Goal: Task Accomplishment & Management: Use online tool/utility

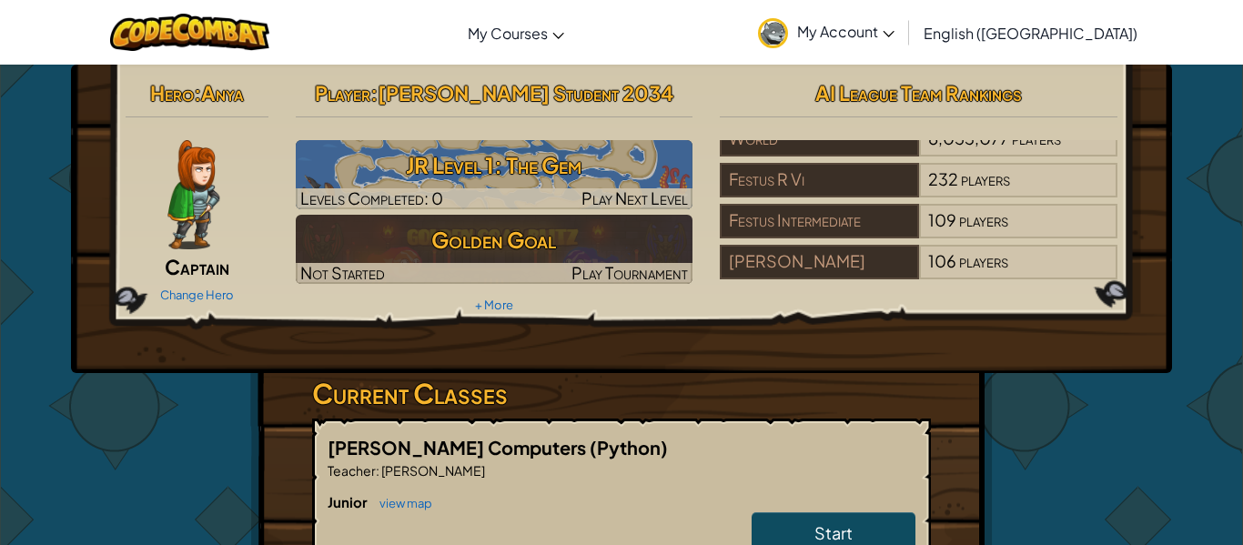
scroll to position [11, 0]
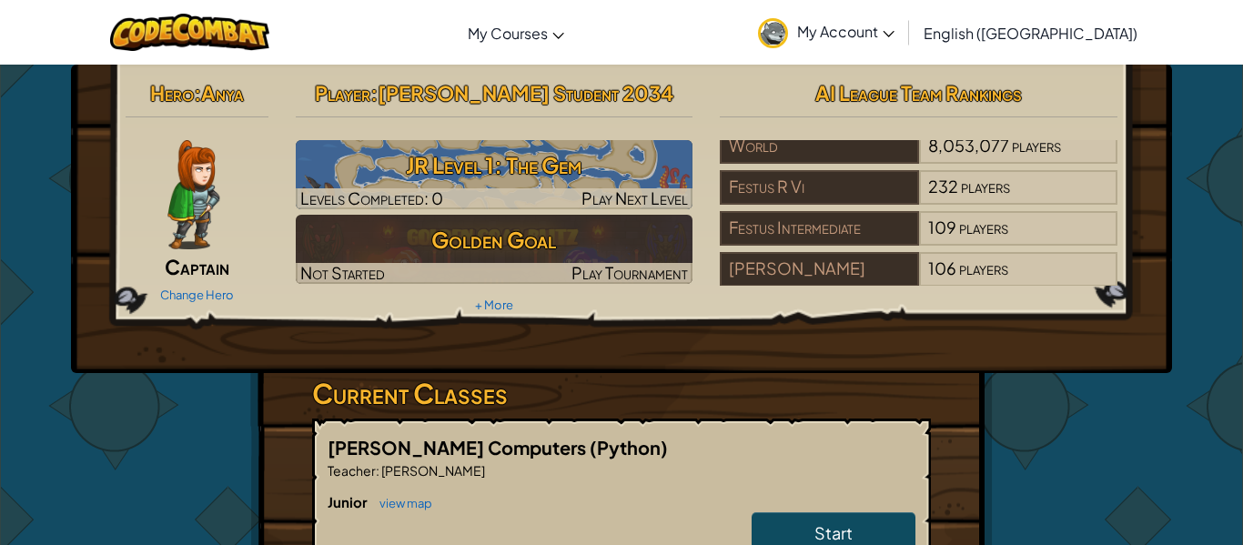
click at [1127, 203] on div "AI League Team Rankings World 8,053,077 players Festus R Vi 232 players Festus …" at bounding box center [918, 180] width 425 height 212
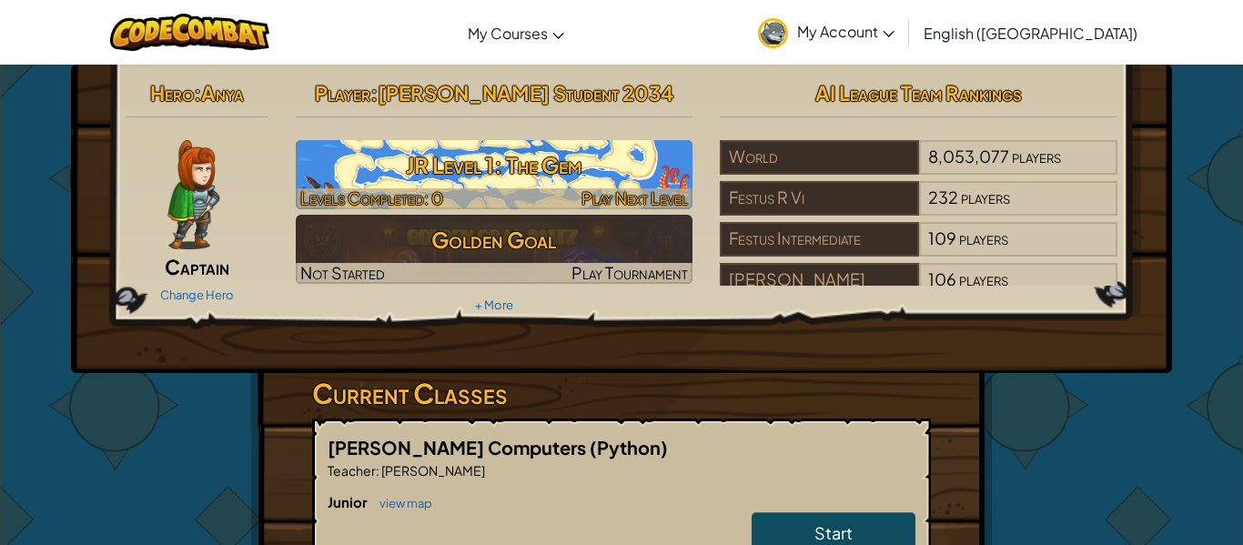
click at [618, 170] on h3 "JR Level 1: The Gem" at bounding box center [495, 165] width 398 height 41
click at [536, 159] on h3 "JR Level 1: The Gem" at bounding box center [495, 165] width 398 height 41
click at [484, 156] on h3 "JR Level 1: The Gem" at bounding box center [495, 165] width 398 height 41
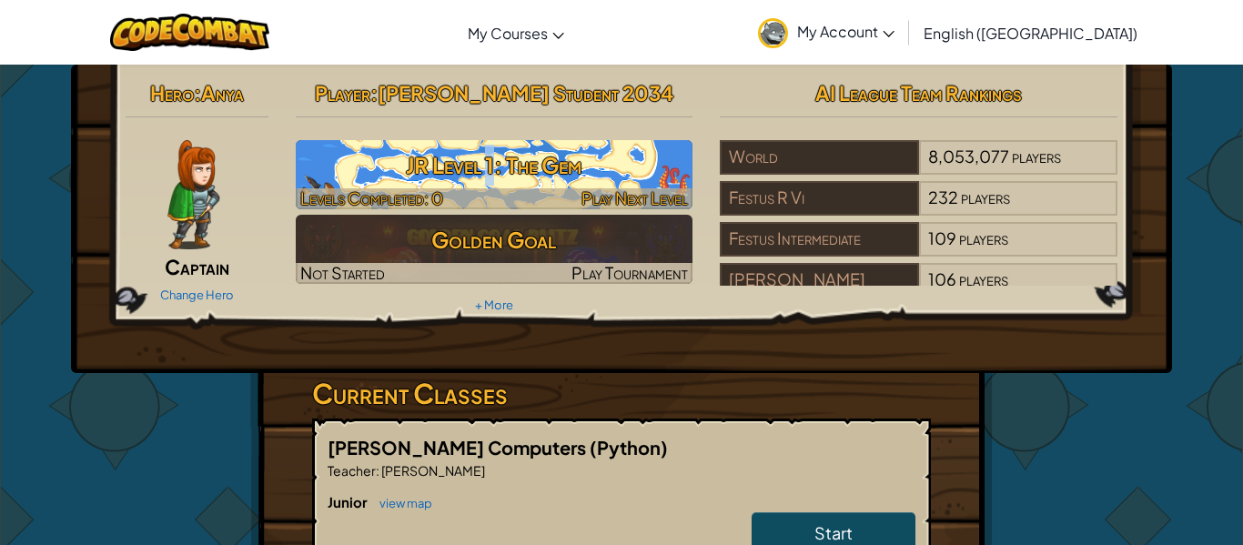
click at [484, 156] on h3 "JR Level 1: The Gem" at bounding box center [495, 165] width 398 height 41
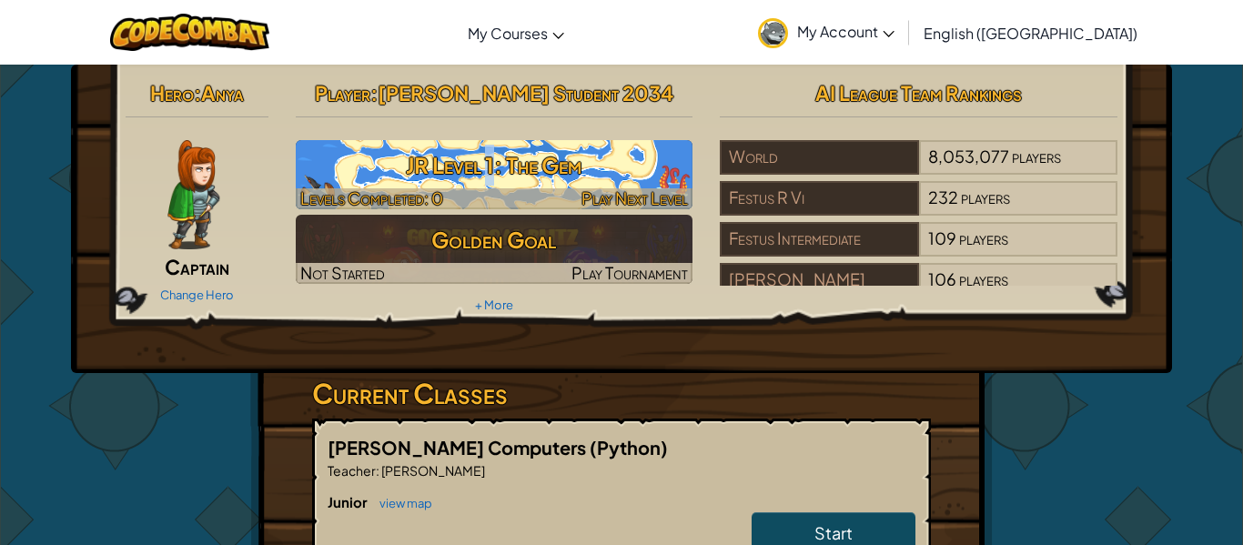
click at [484, 156] on h3 "JR Level 1: The Gem" at bounding box center [495, 165] width 398 height 41
click at [490, 160] on h3 "JR Level 1: The Gem" at bounding box center [495, 165] width 398 height 41
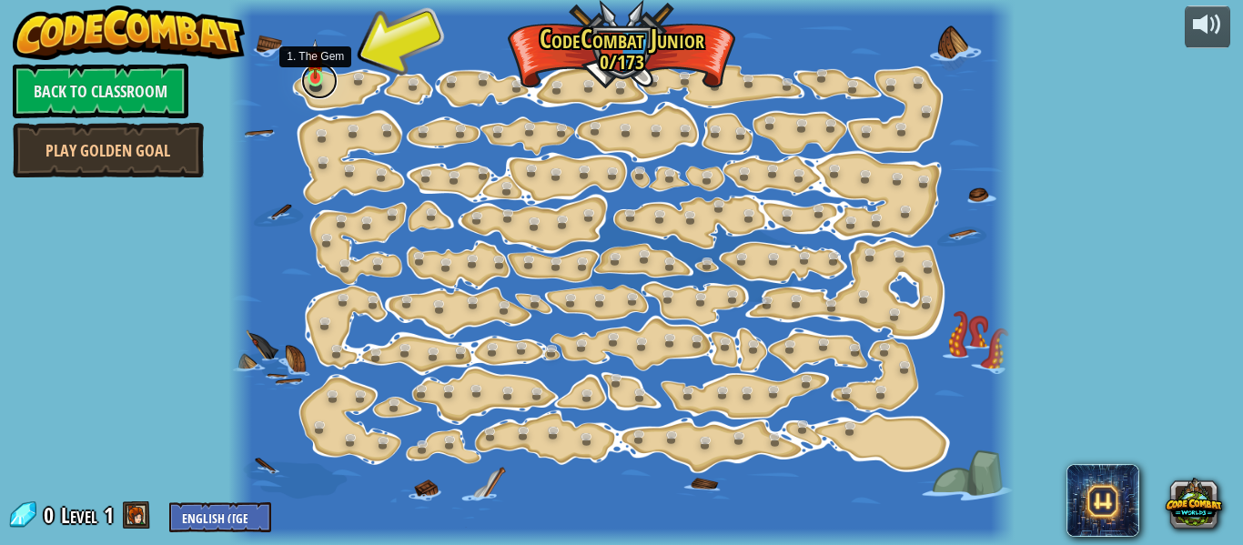
click at [325, 72] on link at bounding box center [319, 81] width 36 height 36
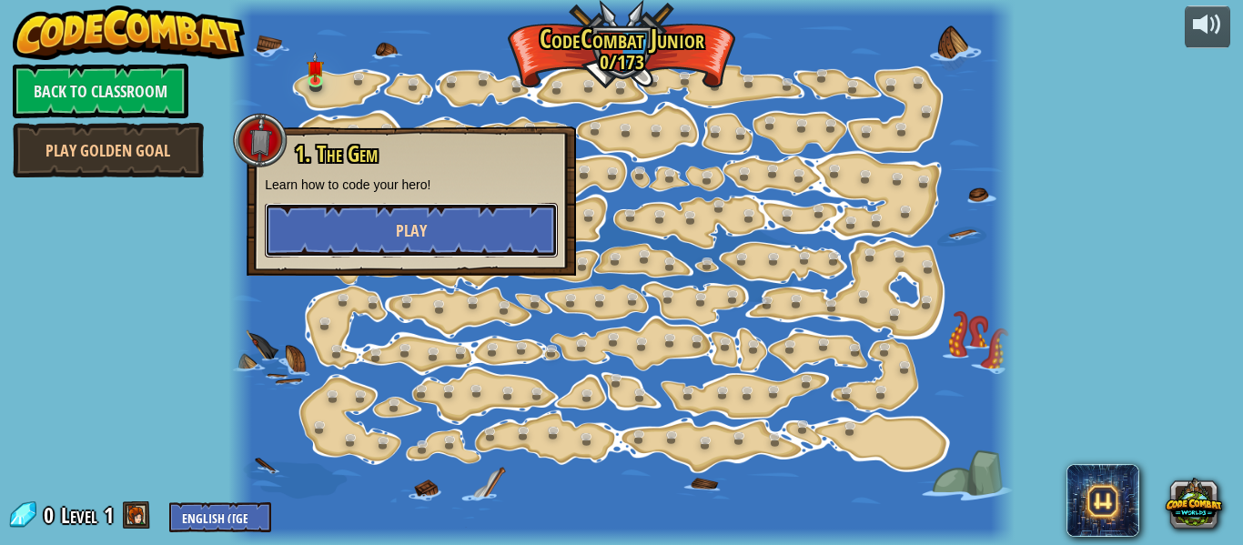
click at [445, 237] on button "Play" at bounding box center [411, 230] width 293 height 55
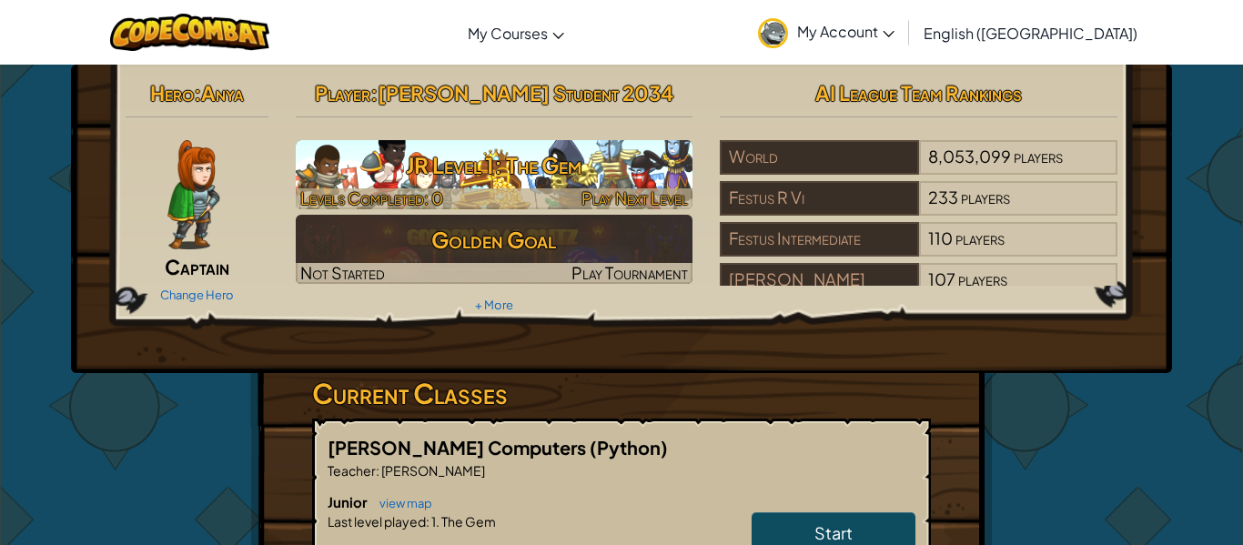
click at [493, 157] on h3 "JR Level 1: The Gem" at bounding box center [495, 165] width 398 height 41
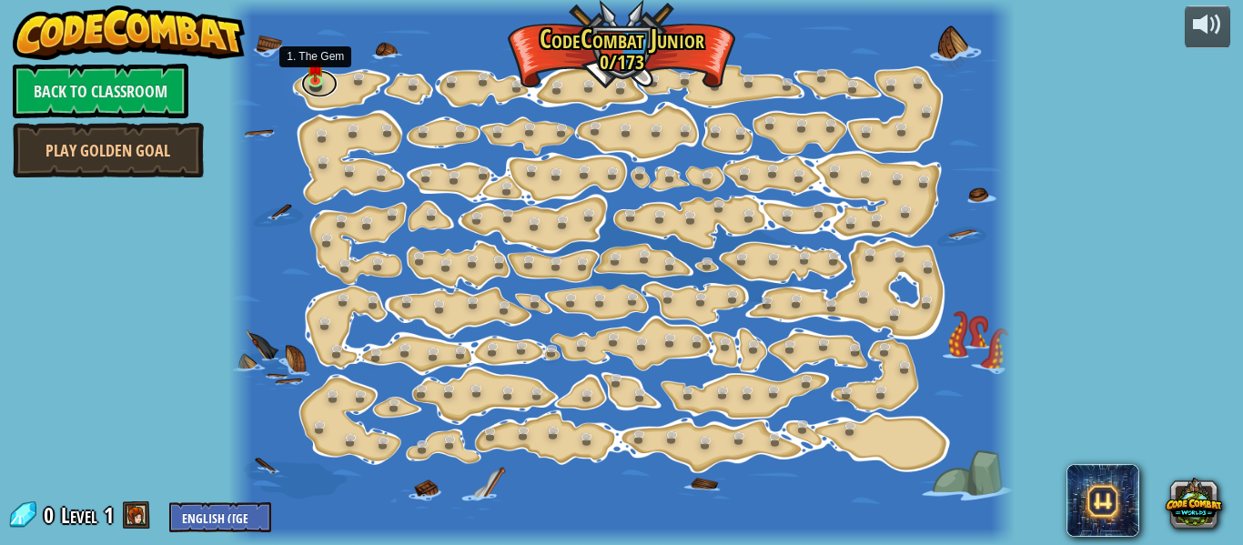
click at [311, 83] on link at bounding box center [319, 83] width 36 height 27
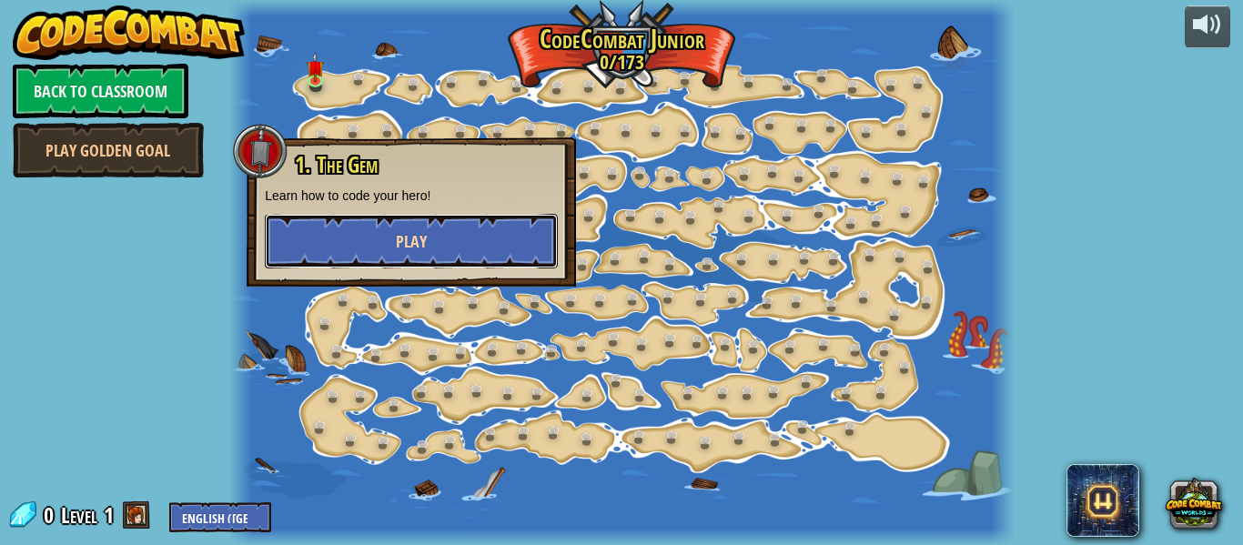
click at [461, 231] on button "Play" at bounding box center [411, 241] width 293 height 55
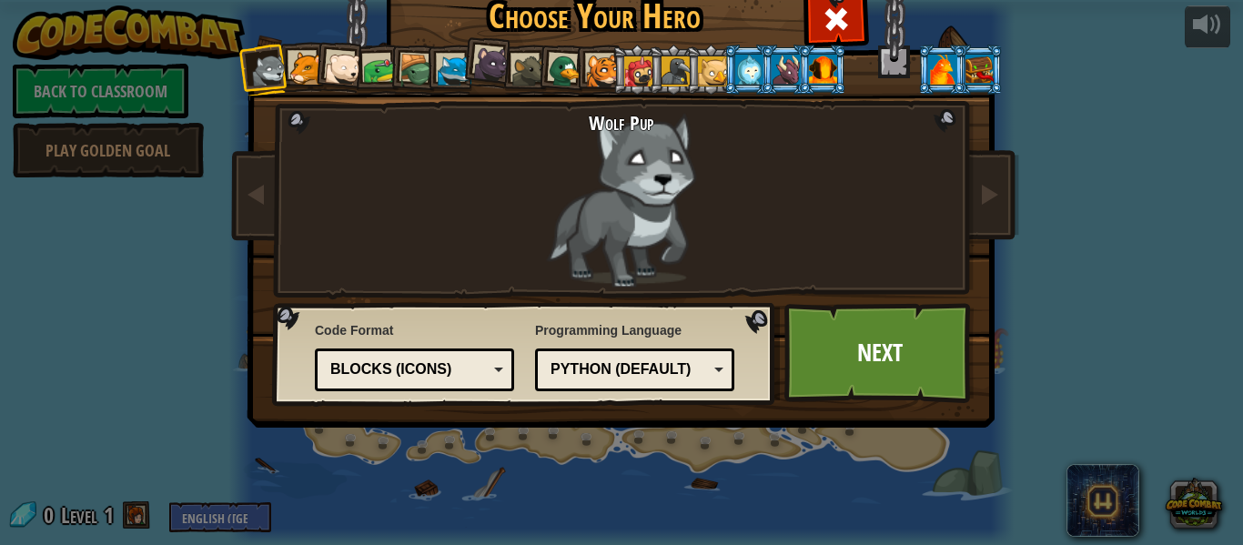
click at [683, 370] on div "Python (Default)" at bounding box center [628, 369] width 157 height 21
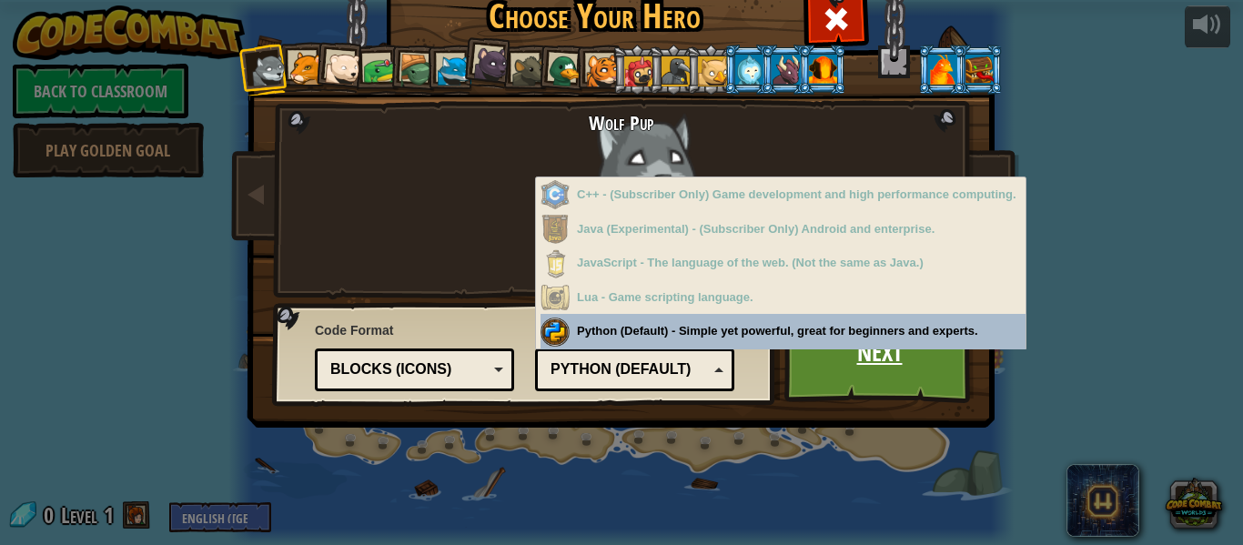
click at [840, 363] on link "Next" at bounding box center [879, 353] width 190 height 100
